Goal: Navigation & Orientation: Find specific page/section

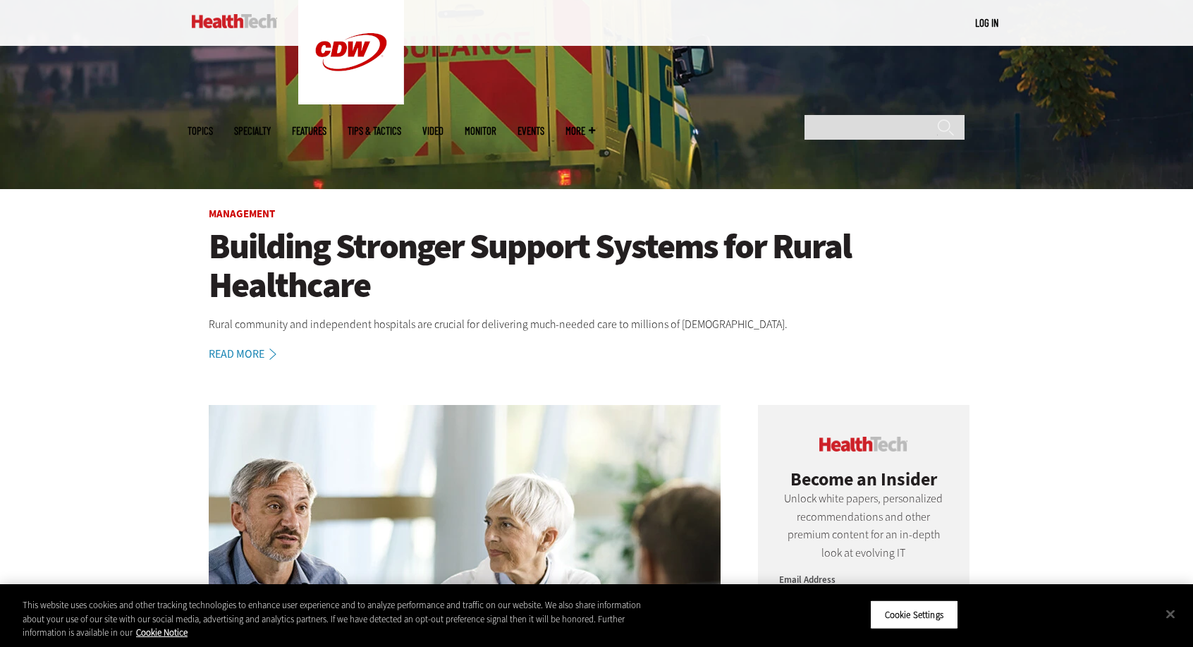
click at [595, 126] on span "More" at bounding box center [581, 131] width 30 height 11
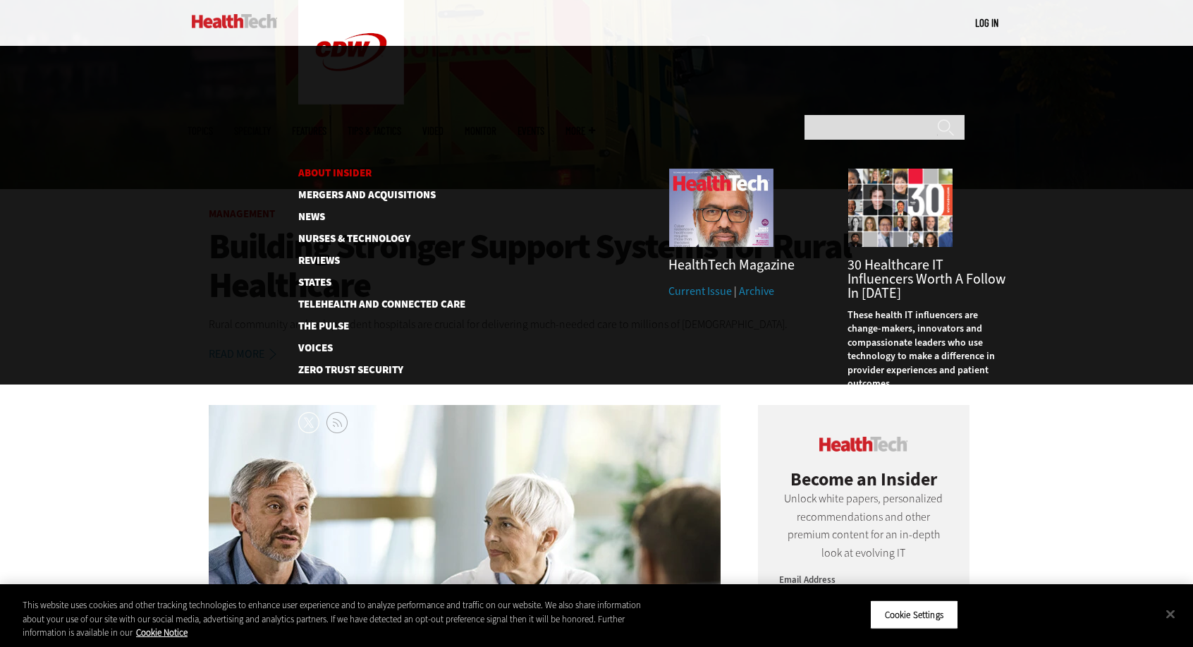
click at [360, 168] on link "About Insider" at bounding box center [370, 173] width 145 height 11
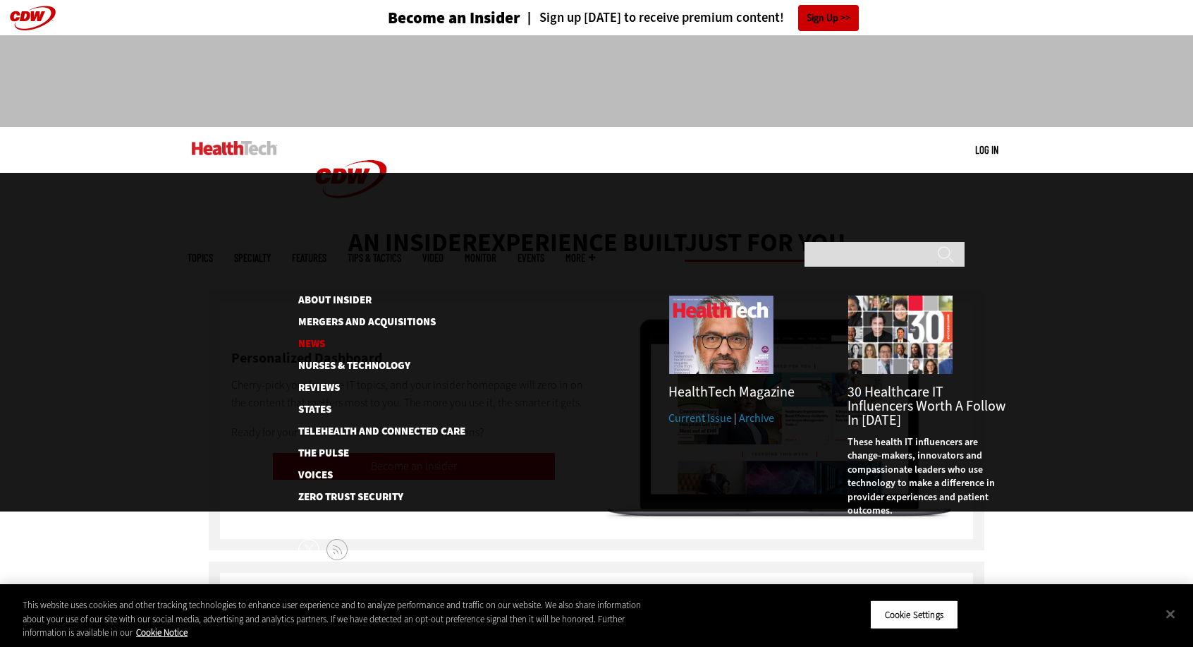
click at [312, 338] on link "News" at bounding box center [370, 343] width 145 height 11
